Goal: Transaction & Acquisition: Purchase product/service

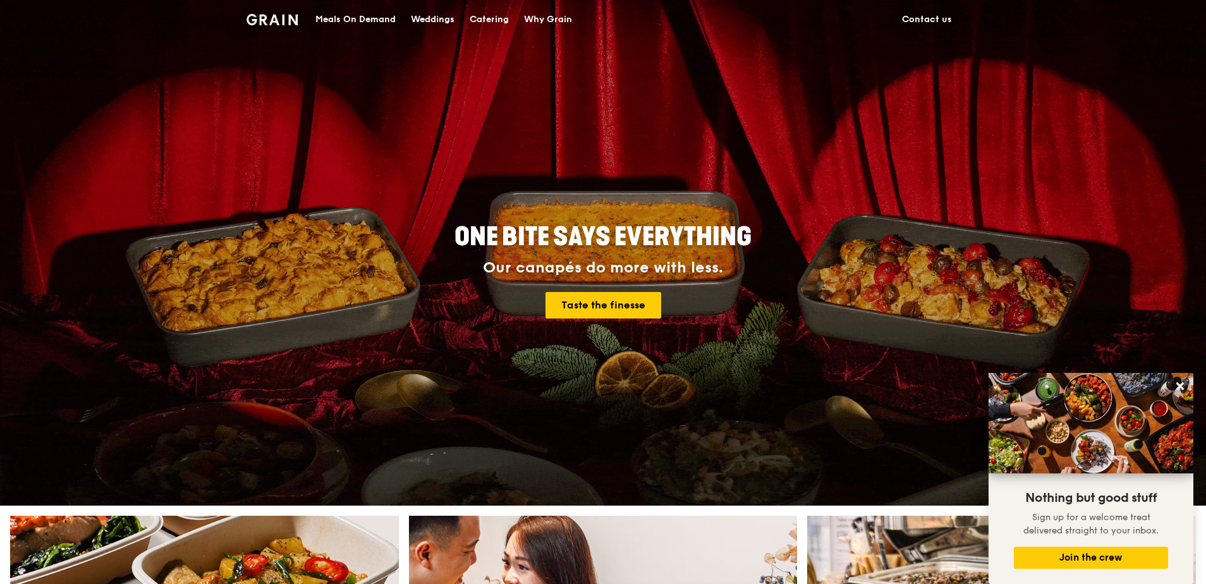
click at [362, 19] on div "Meals On Demand" at bounding box center [355, 20] width 80 height 38
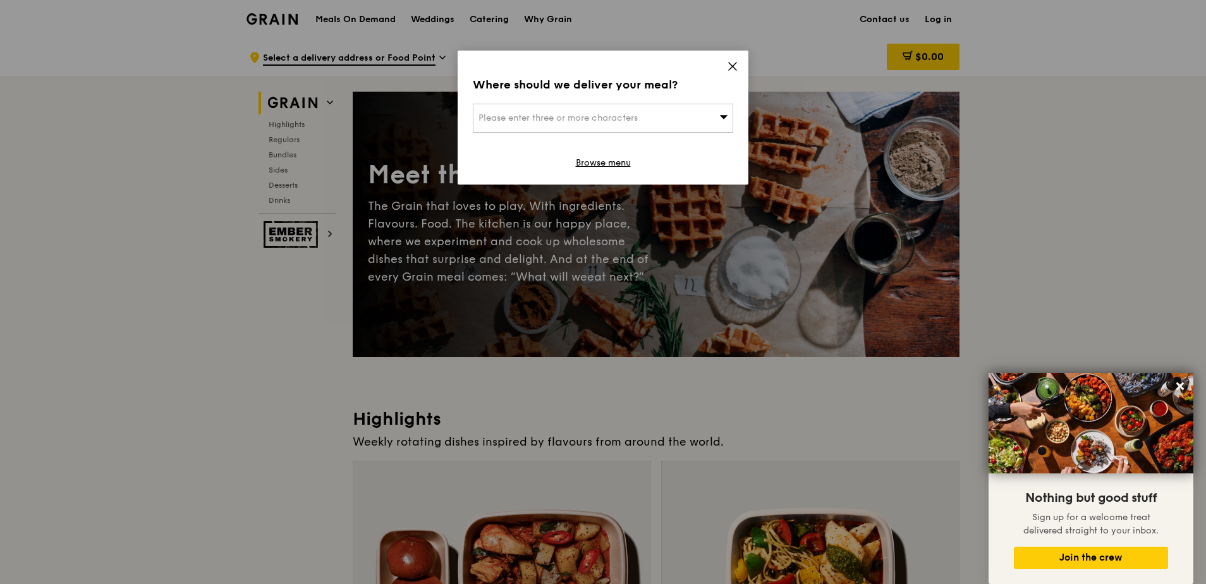
click at [723, 66] on div "Where should we deliver your meal? Please enter three or more characters Browse…" at bounding box center [602, 118] width 291 height 134
click at [735, 66] on icon at bounding box center [732, 66] width 11 height 11
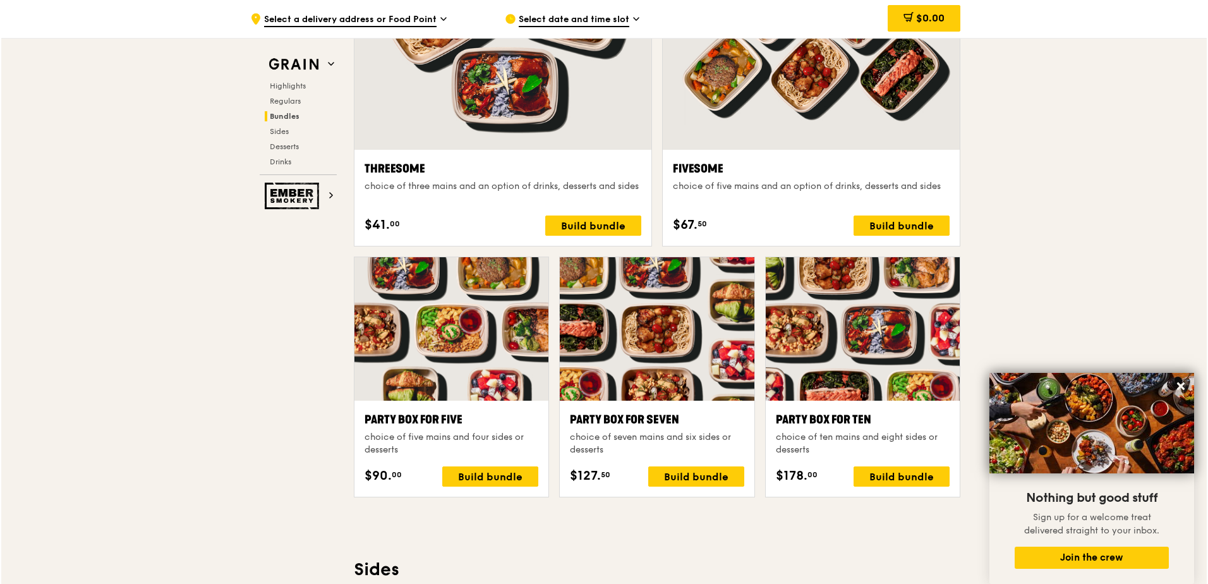
scroll to position [2338, 0]
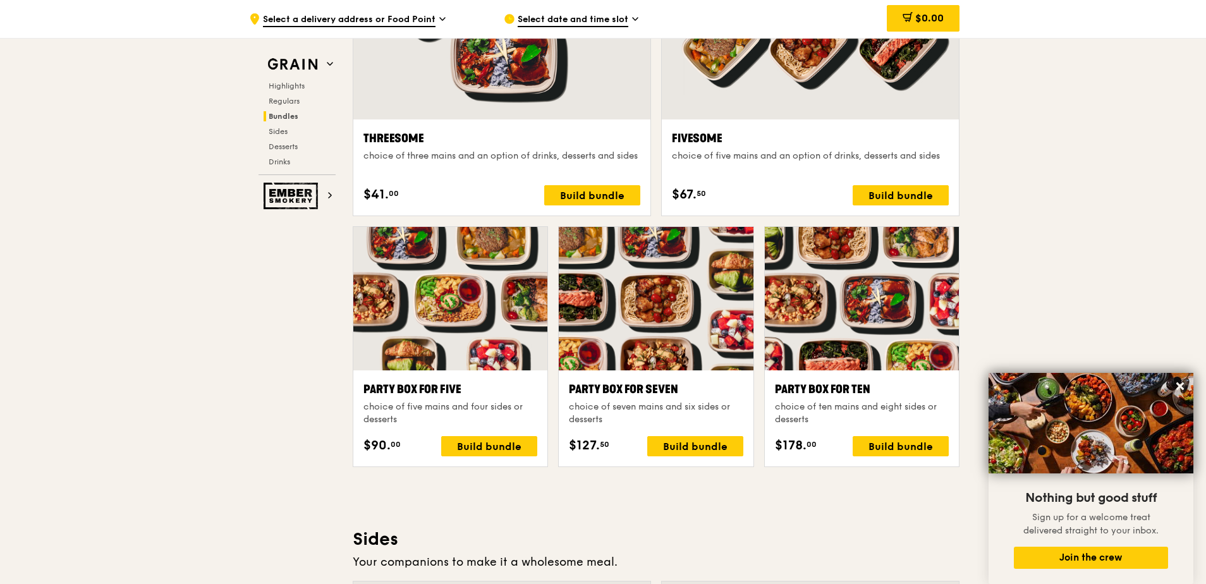
click at [837, 499] on div "Highlights Weekly rotating dishes inspired by flavours from around the world. W…" at bounding box center [656, 552] width 607 height 4966
click at [698, 444] on div "Build bundle" at bounding box center [695, 446] width 96 height 20
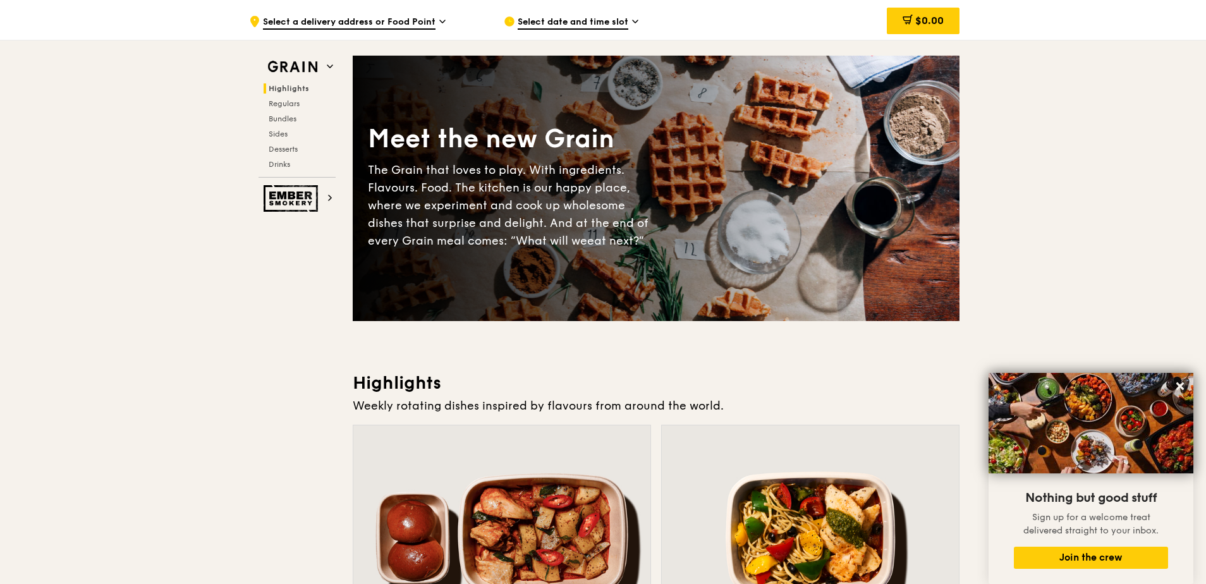
scroll to position [0, 0]
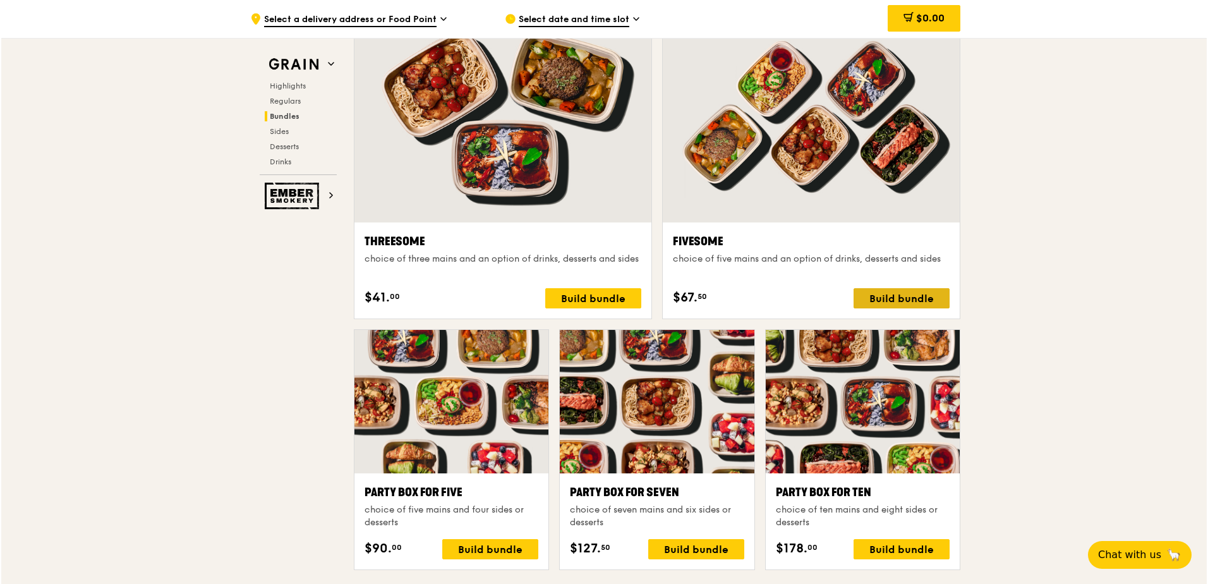
scroll to position [2148, 0]
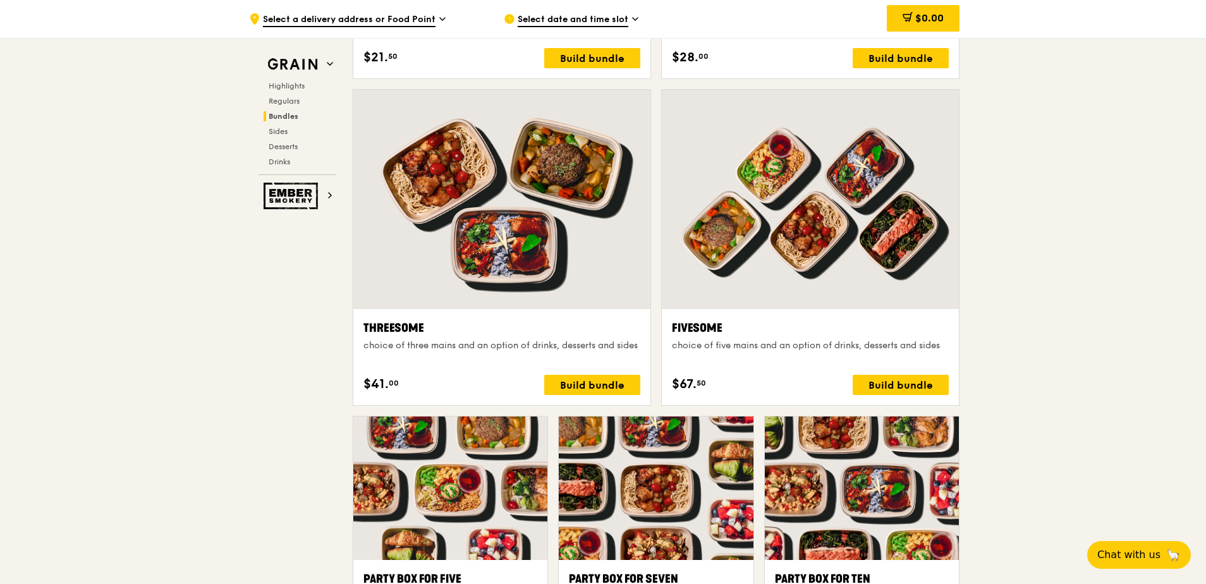
click at [846, 245] on div at bounding box center [810, 199] width 297 height 219
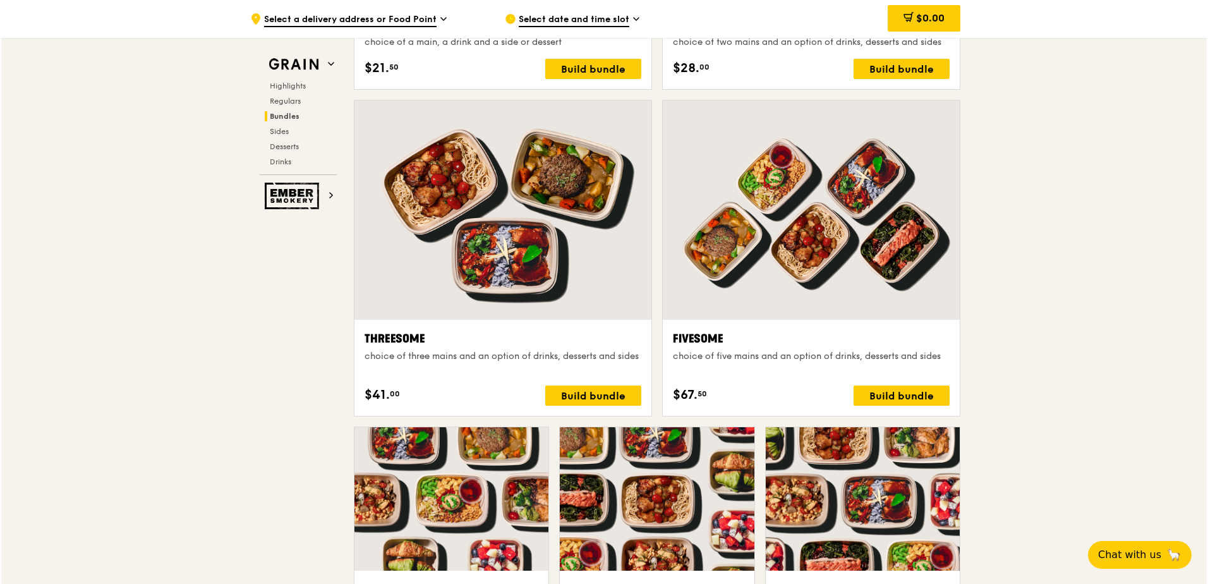
scroll to position [2211, 0]
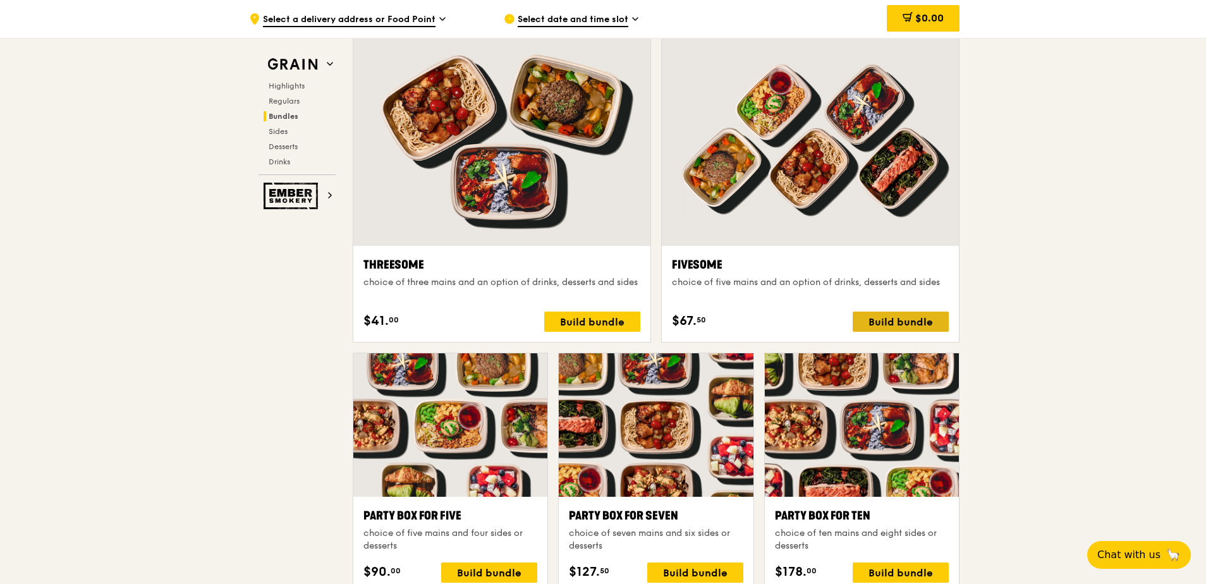
click at [881, 313] on div "Build bundle" at bounding box center [900, 321] width 96 height 20
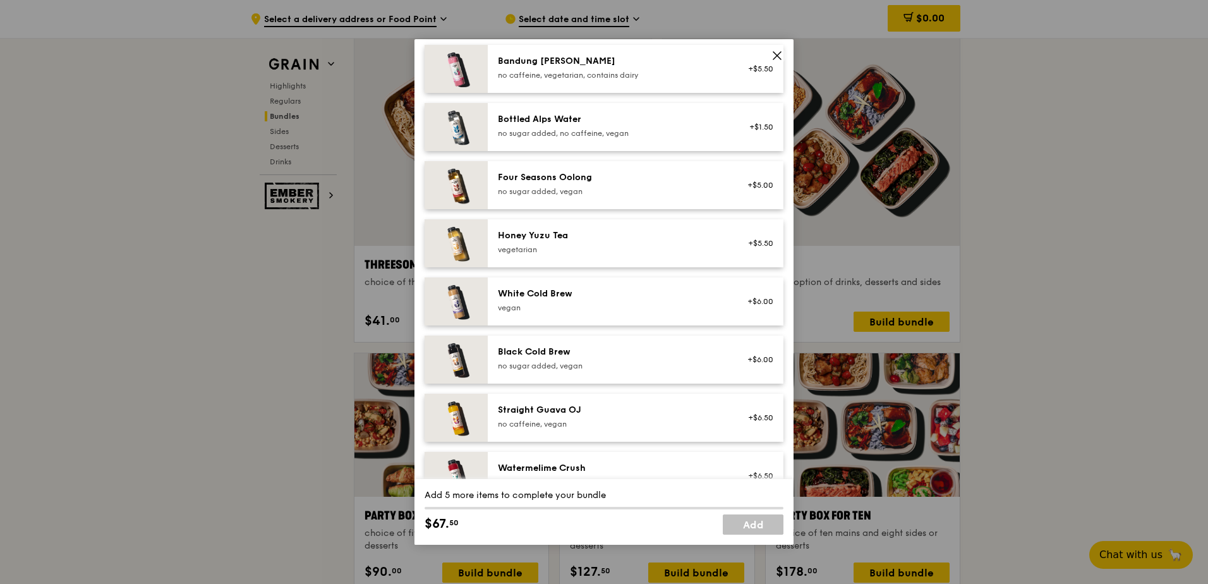
scroll to position [1436, 0]
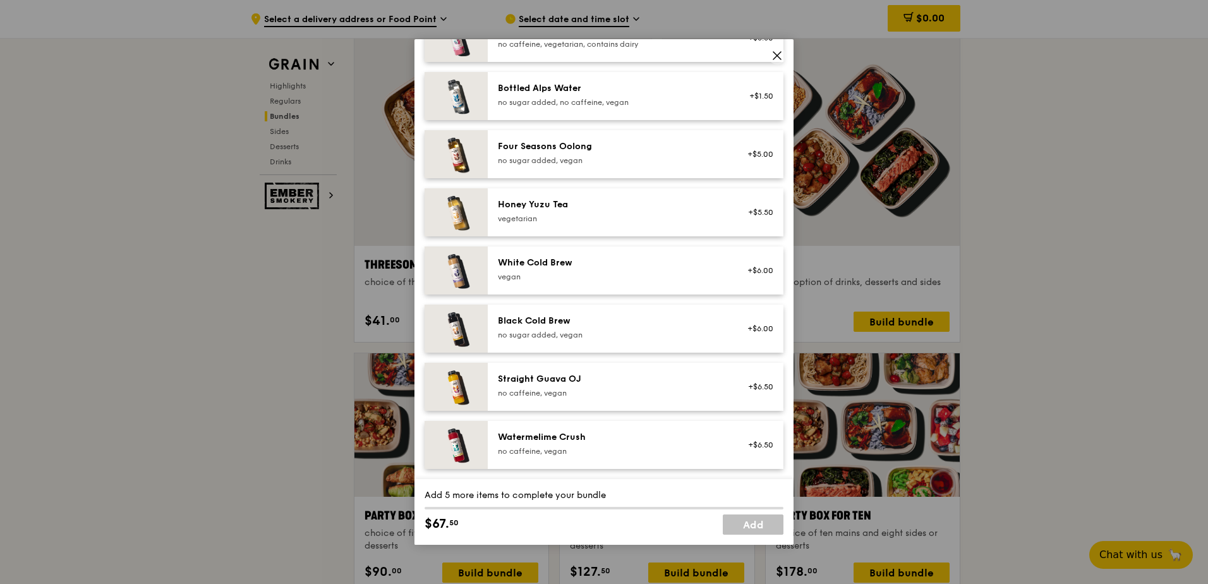
click at [987, 358] on div "Fivesome choice of five mains and an option of drinks, desserts and sides Mains…" at bounding box center [604, 292] width 1208 height 584
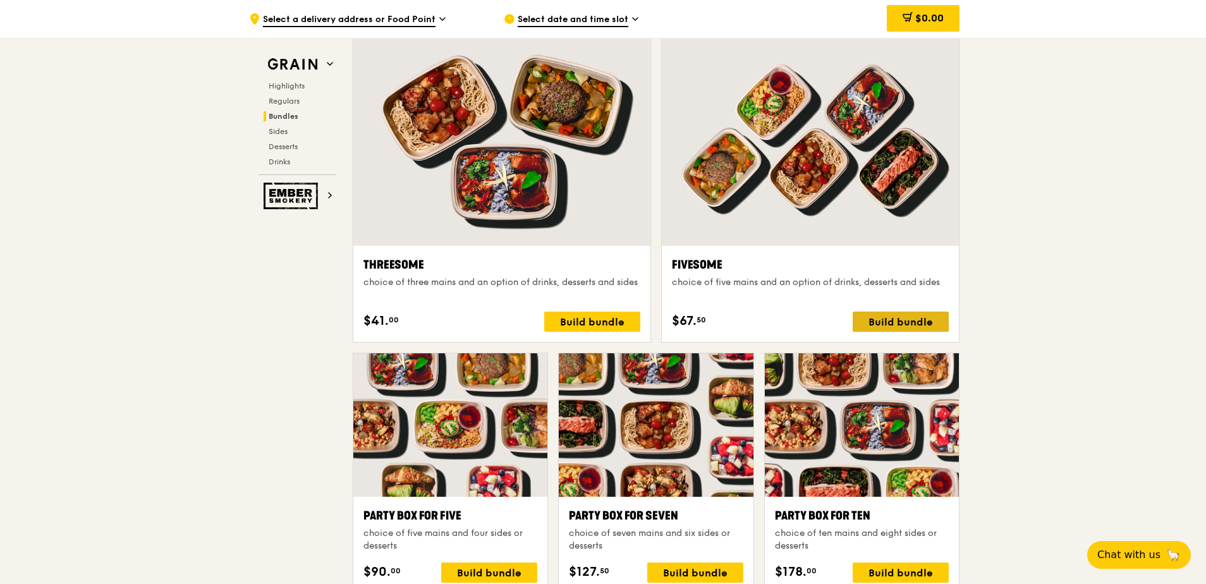
click at [898, 317] on div "Build bundle" at bounding box center [900, 321] width 96 height 20
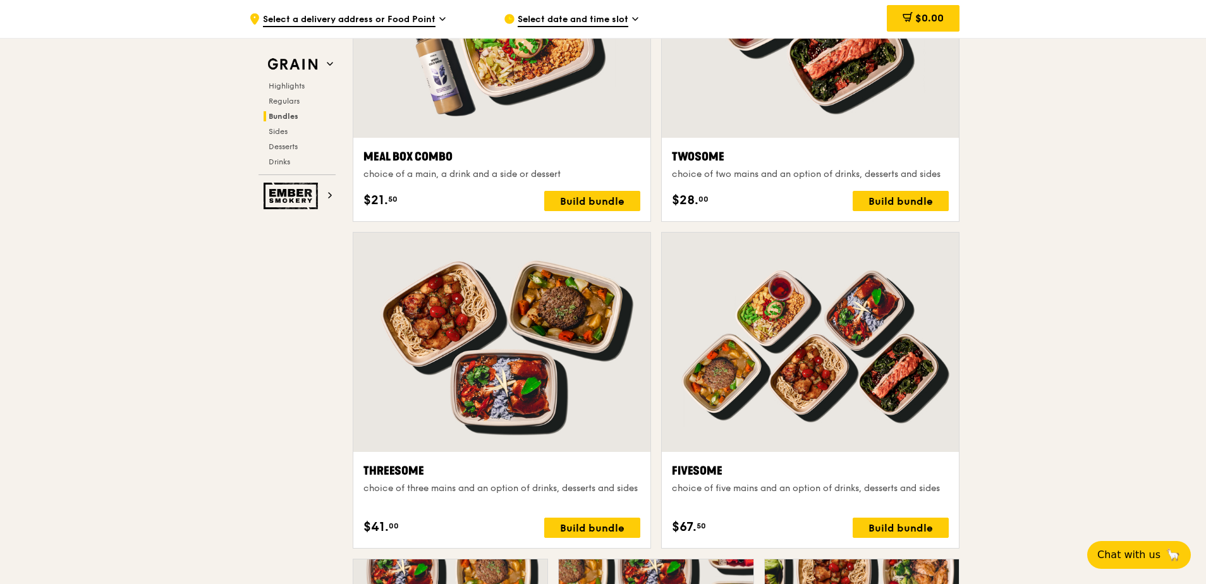
scroll to position [1832, 0]
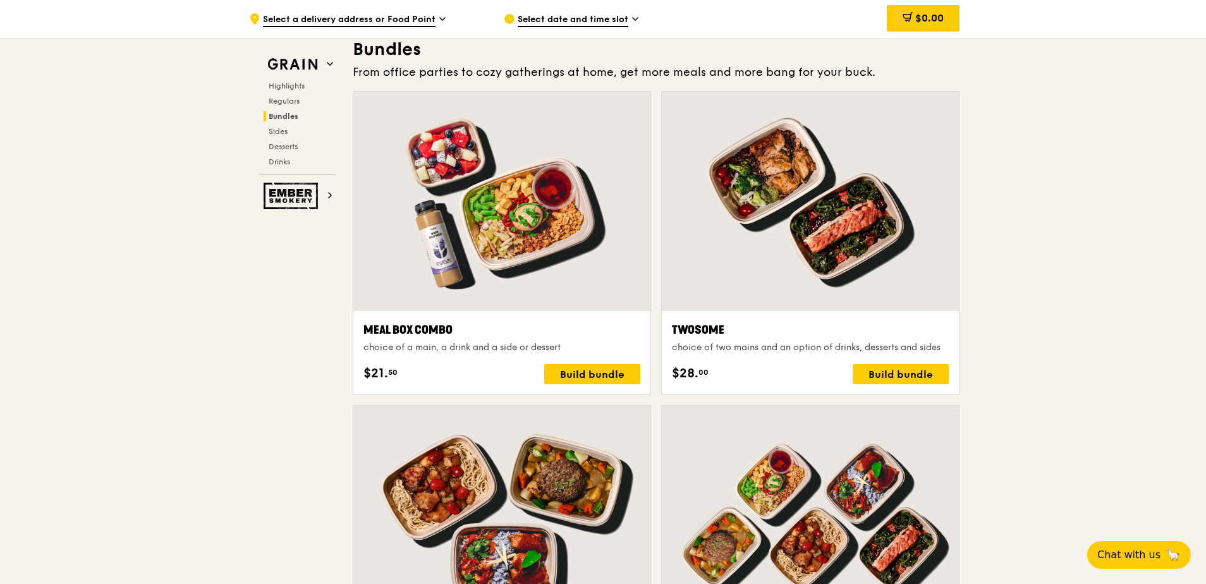
click at [551, 238] on div at bounding box center [501, 201] width 297 height 219
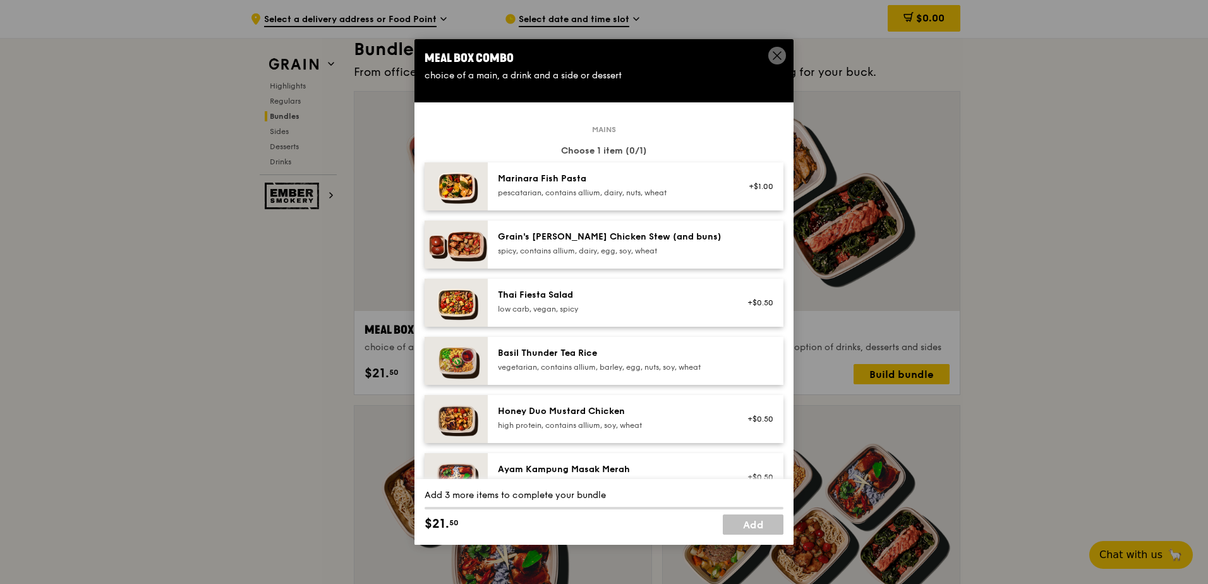
click at [1018, 217] on div "Meal Box Combo choice of a main, a drink and a side or dessert Mains Choose 1 i…" at bounding box center [604, 292] width 1208 height 584
